Goal: Transaction & Acquisition: Book appointment/travel/reservation

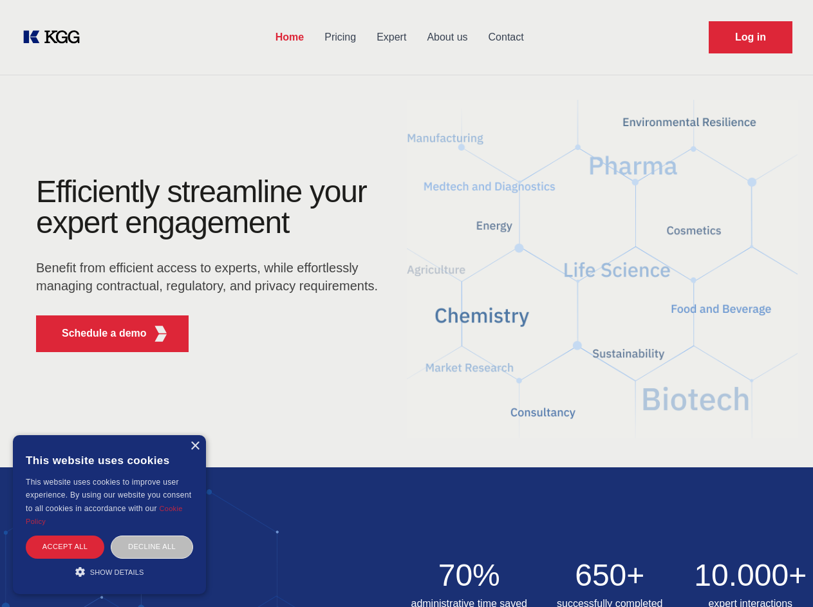
click at [406, 303] on div "Efficiently streamline your expert engagement Benefit from efficient access to …" at bounding box center [210, 269] width 391 height 186
click at [97, 333] on p "Schedule a demo" at bounding box center [104, 333] width 85 height 15
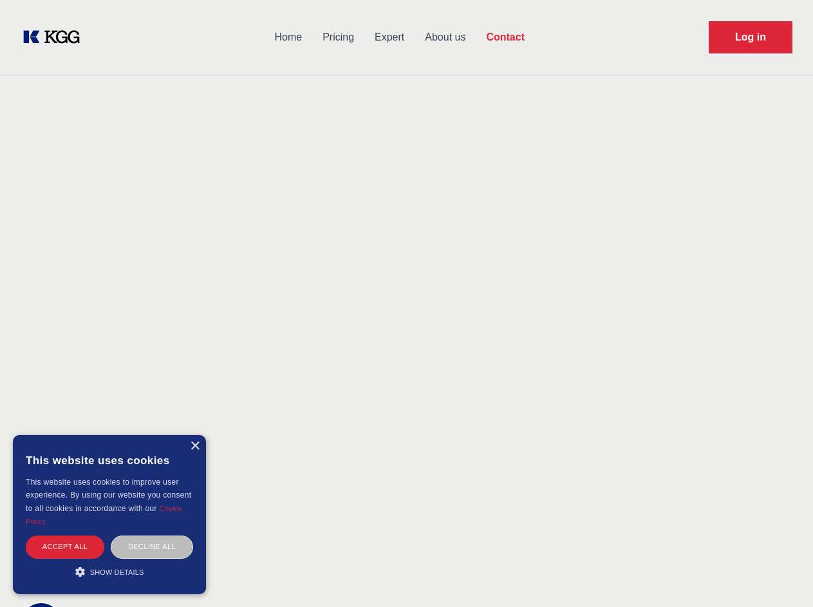
click at [194, 446] on div "× This website uses cookies This website uses cookies to improve user experienc…" at bounding box center [109, 514] width 193 height 159
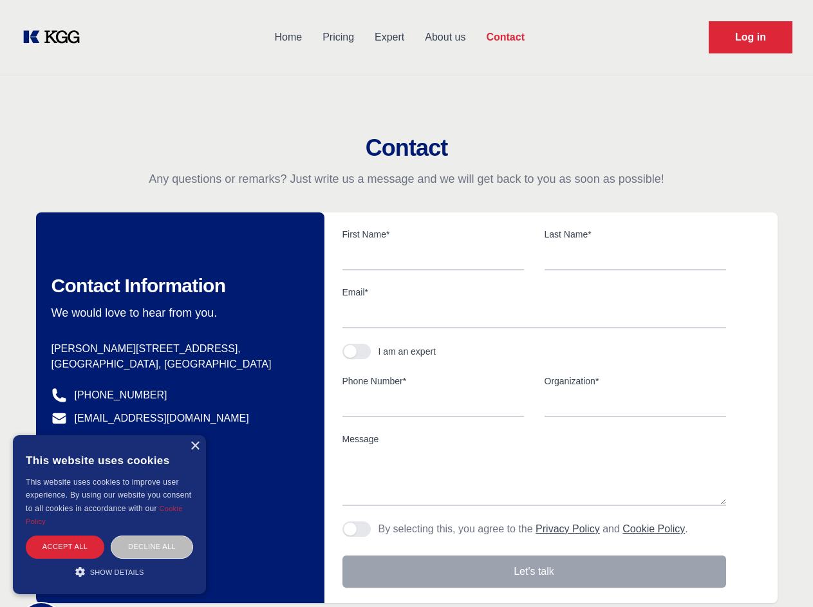
click at [65, 546] on div "Accept all" at bounding box center [65, 547] width 79 height 23
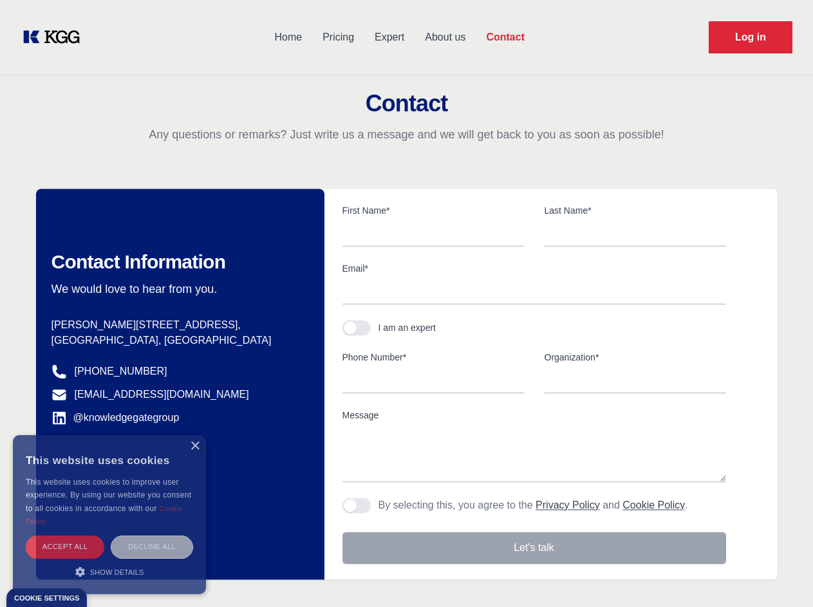
click at [152, 546] on div "Decline all" at bounding box center [152, 547] width 82 height 23
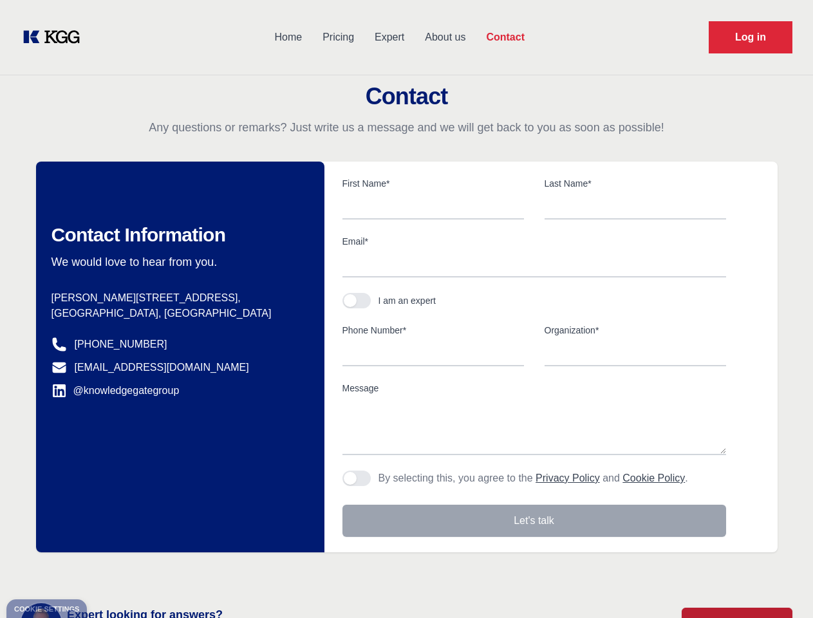
click at [109, 572] on main "Contact Any questions or remarks? Just write us a message and we will get back …" at bounding box center [406, 335] width 813 height 670
